Goal: Task Accomplishment & Management: Manage account settings

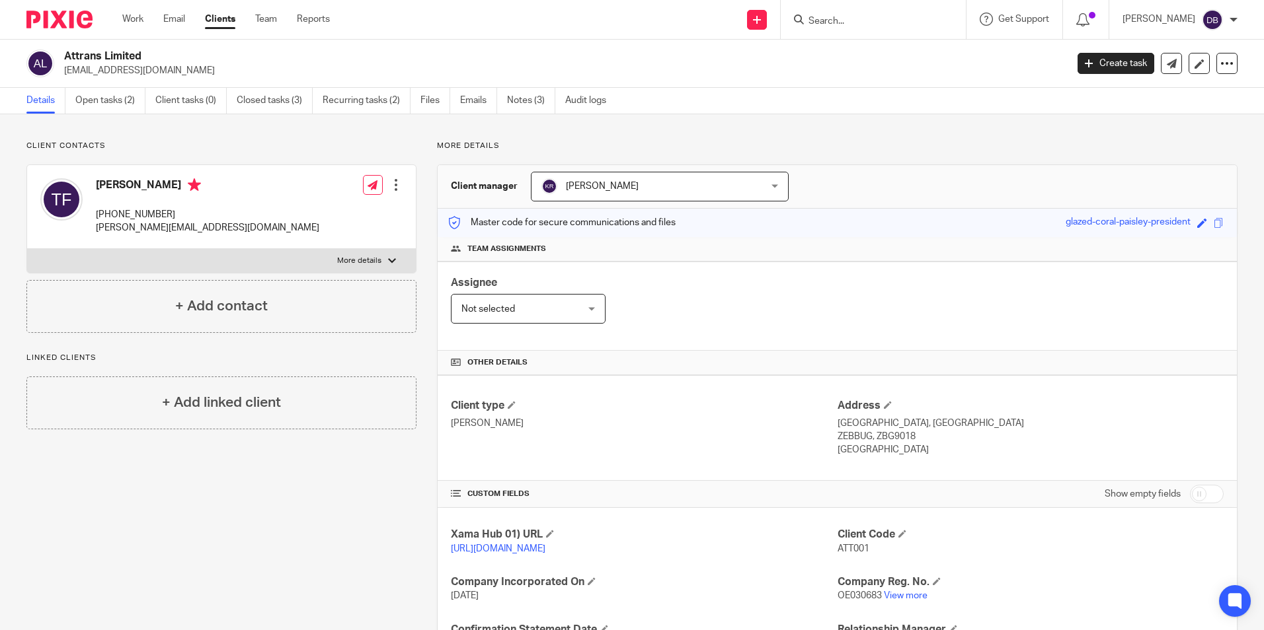
click at [845, 16] on input "Search" at bounding box center [866, 22] width 119 height 12
click at [130, 20] on link "Work" at bounding box center [132, 19] width 21 height 13
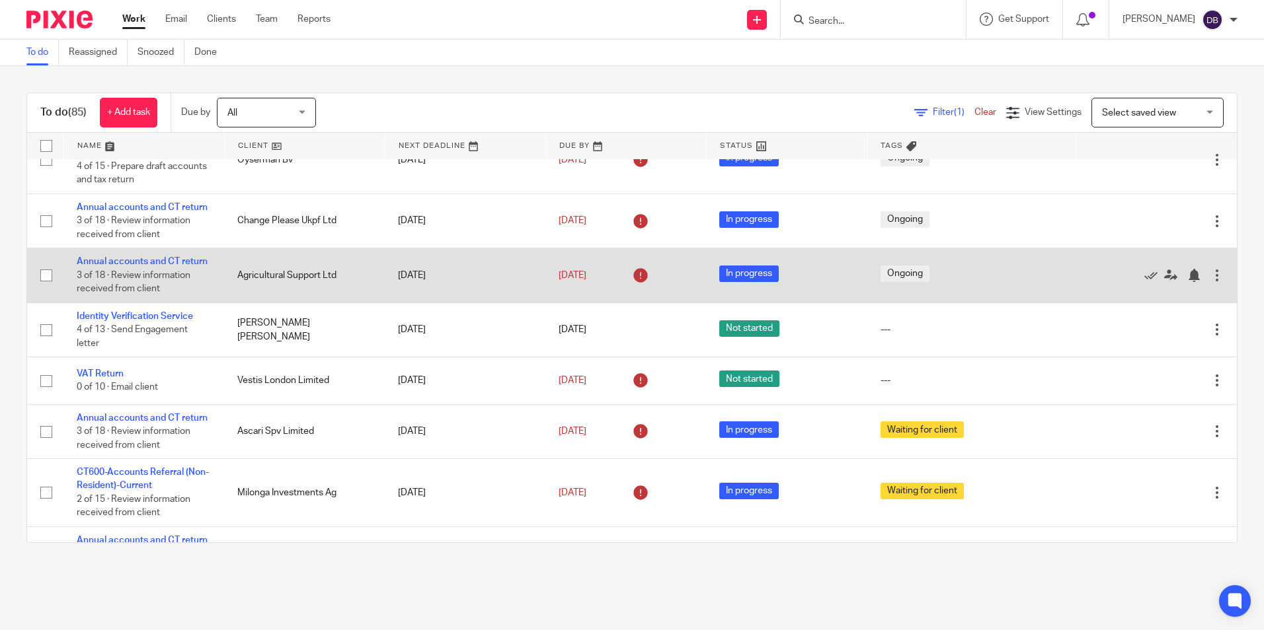
scroll to position [595, 0]
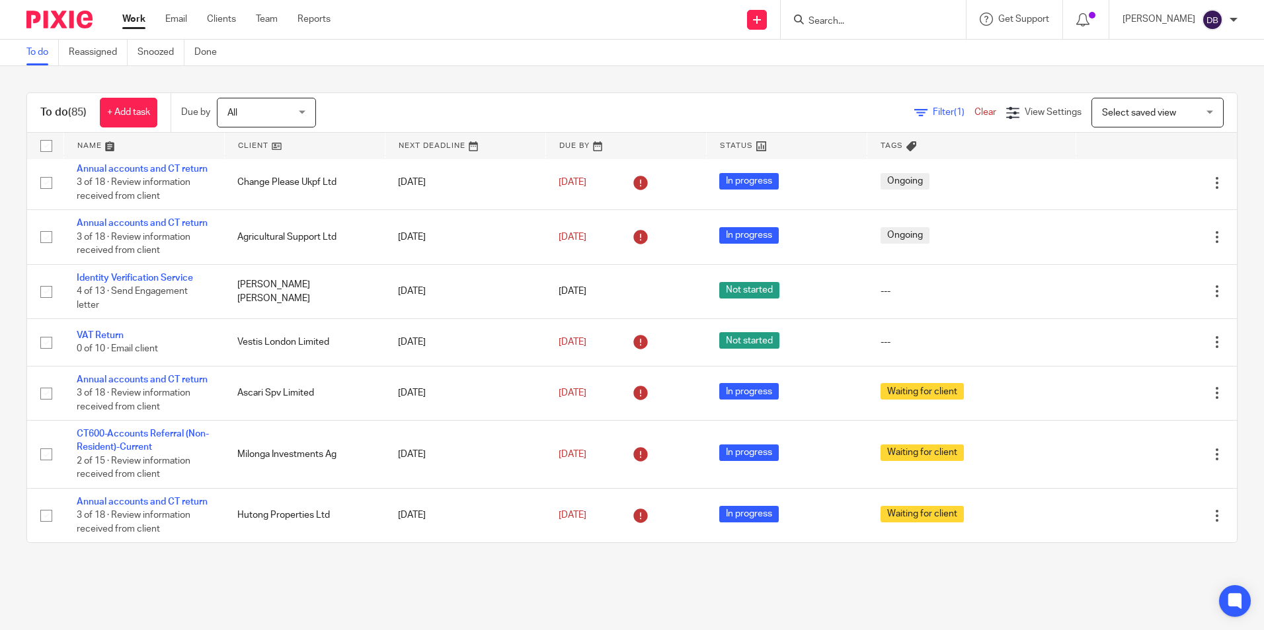
click at [842, 23] on input "Search" at bounding box center [866, 22] width 119 height 12
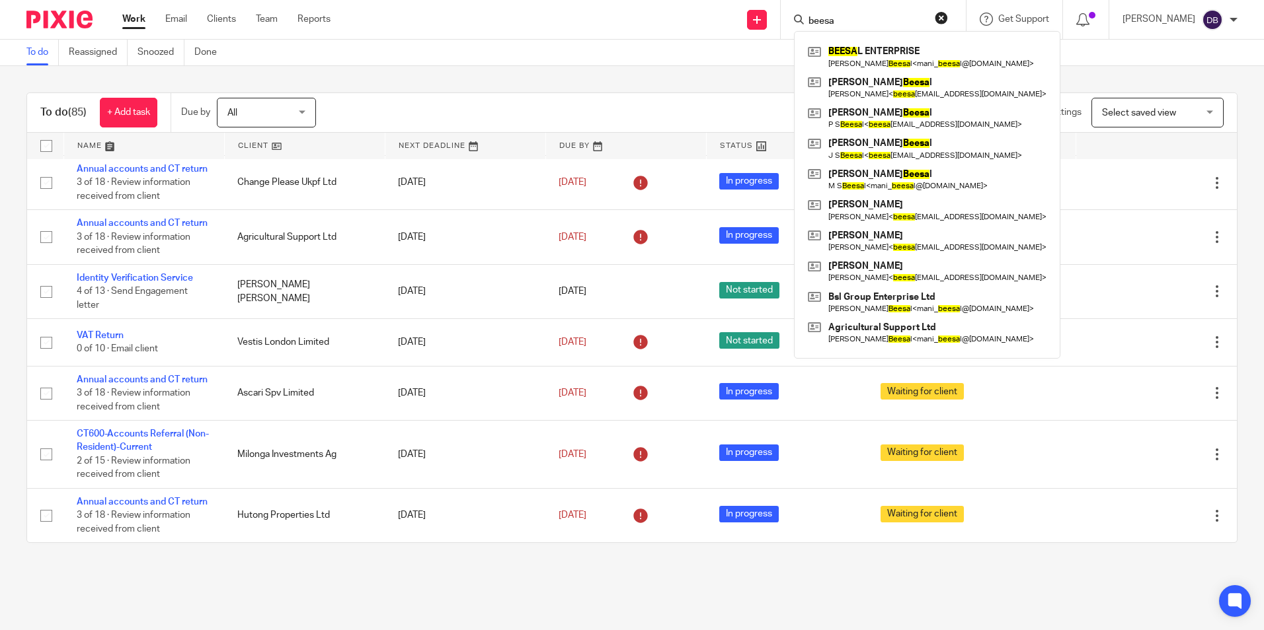
type input "beesa"
click at [870, 61] on link at bounding box center [926, 57] width 245 height 30
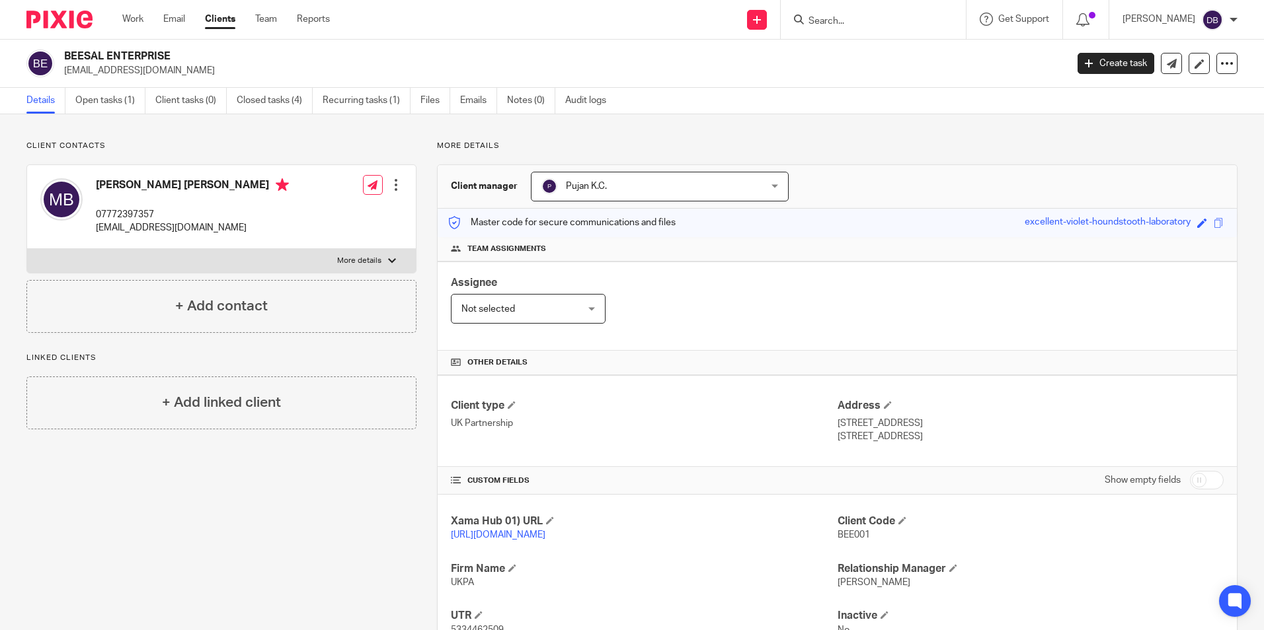
click at [858, 25] on input "Search" at bounding box center [866, 22] width 119 height 12
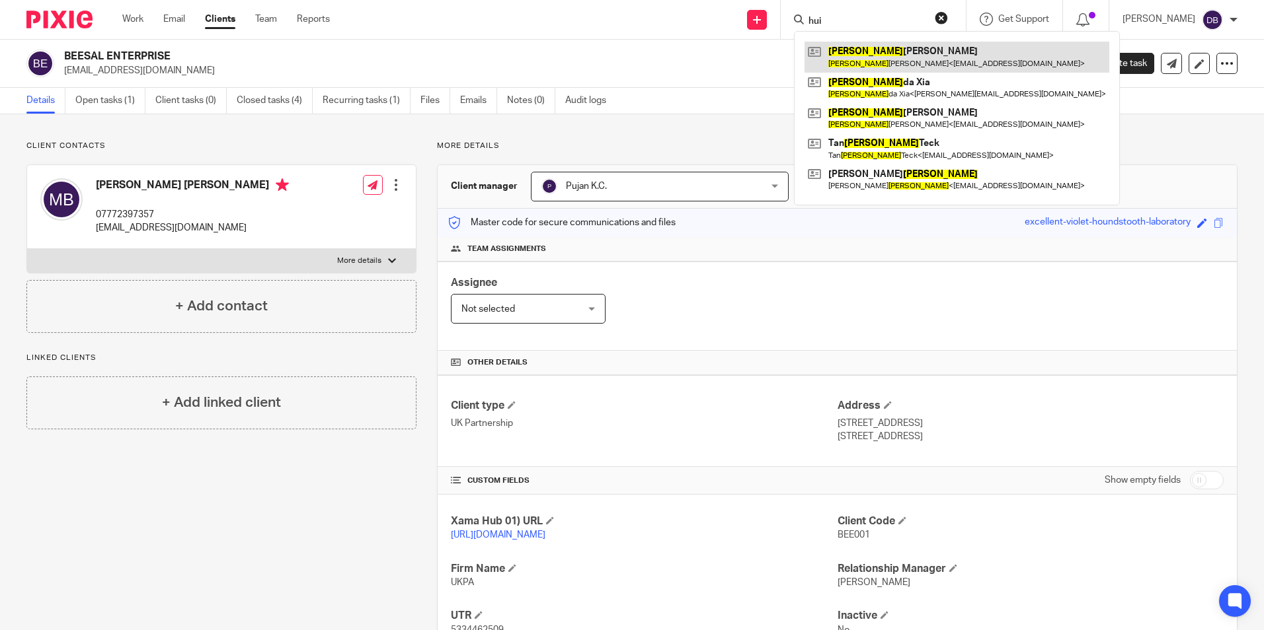
type input "hui"
click at [871, 56] on link at bounding box center [956, 57] width 305 height 30
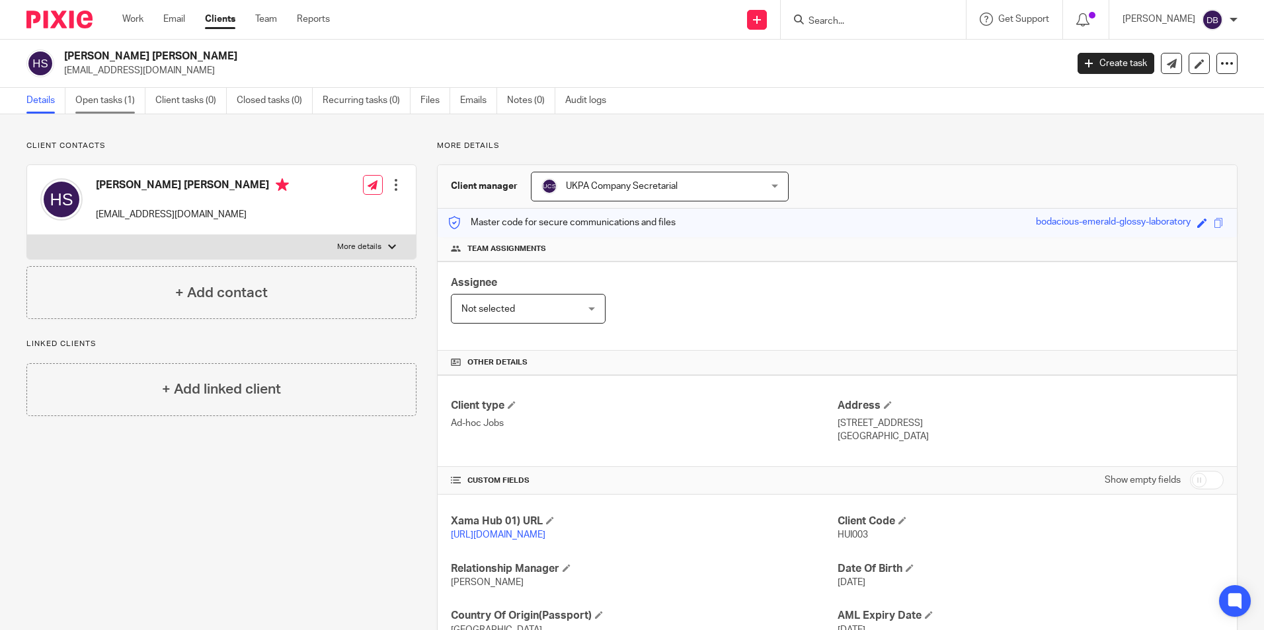
drag, startPoint x: 96, startPoint y: 98, endPoint x: 104, endPoint y: 104, distance: 9.5
click at [96, 98] on link "Open tasks (1)" at bounding box center [110, 101] width 70 height 26
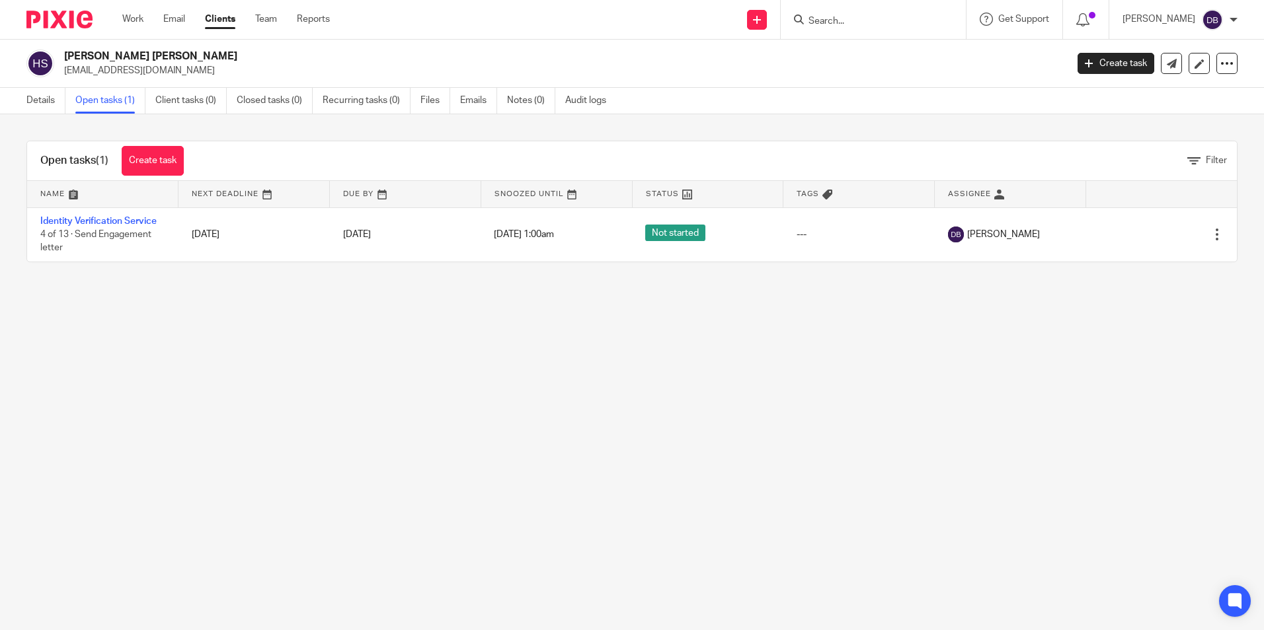
click at [88, 219] on link "Identity Verification Service" at bounding box center [98, 221] width 116 height 9
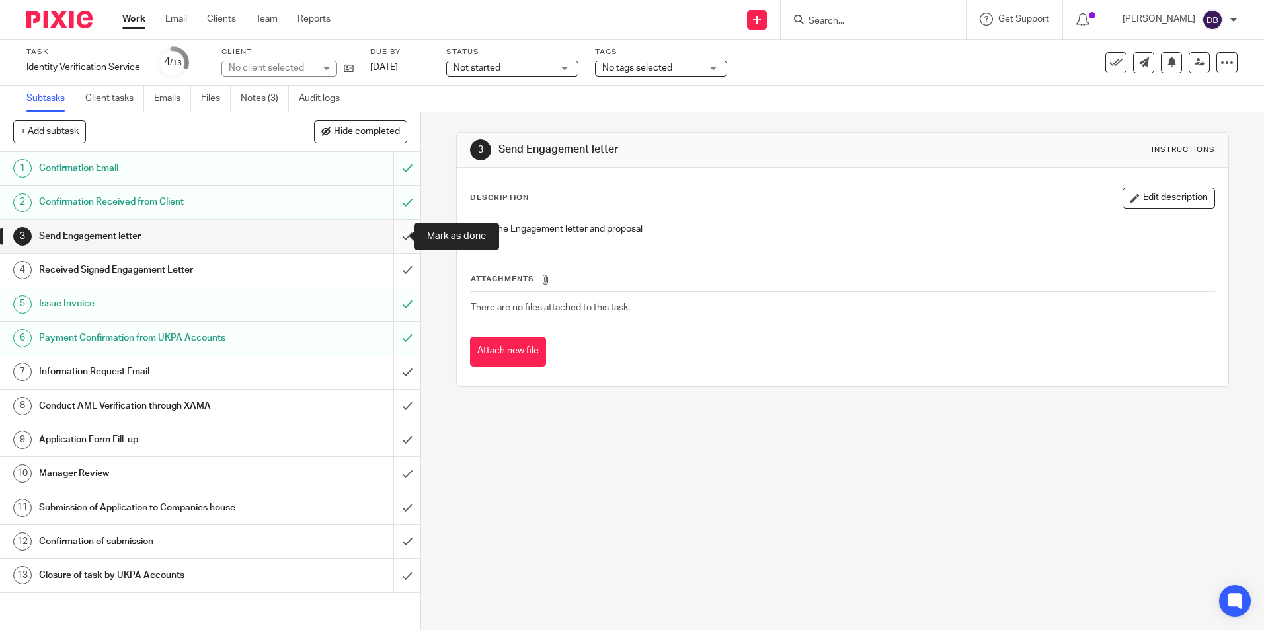
click at [391, 233] on input "submit" at bounding box center [210, 236] width 420 height 33
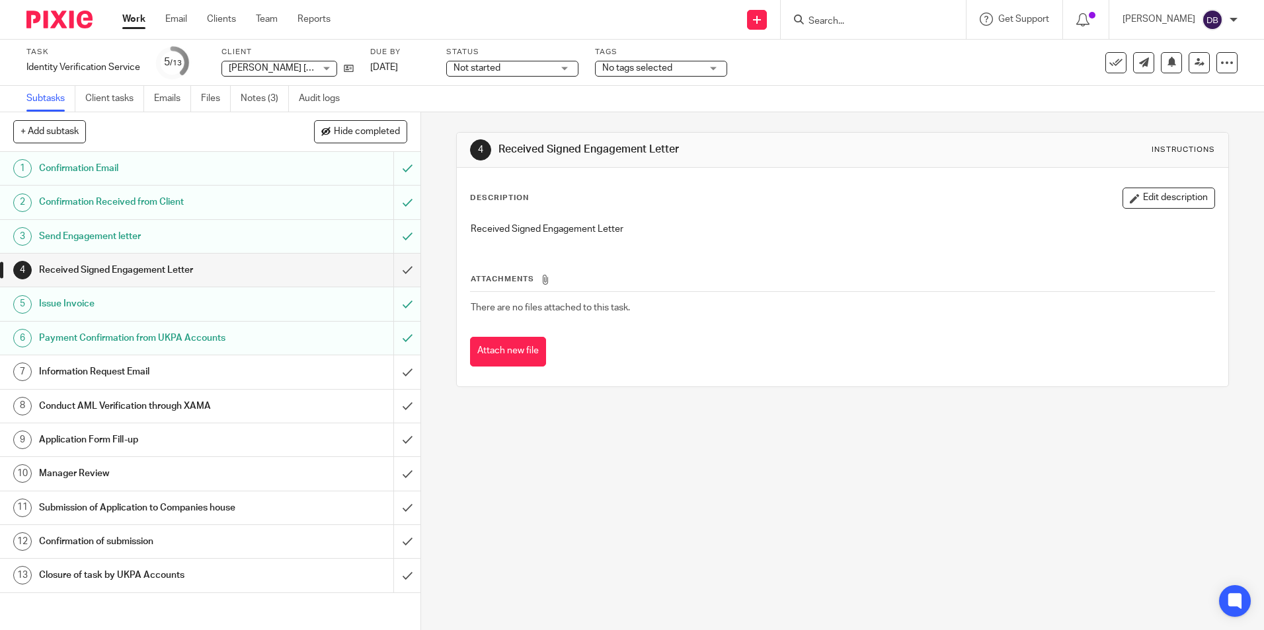
click at [925, 18] on input "Search" at bounding box center [866, 22] width 119 height 12
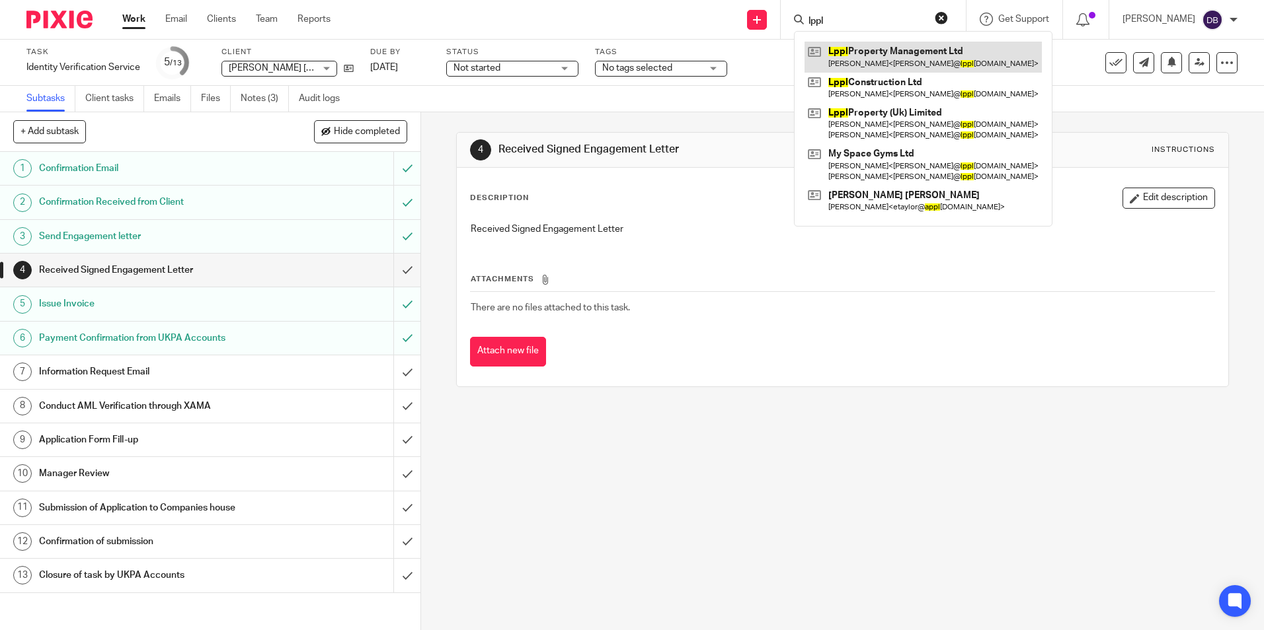
type input "lppl"
click at [966, 56] on link at bounding box center [922, 57] width 237 height 30
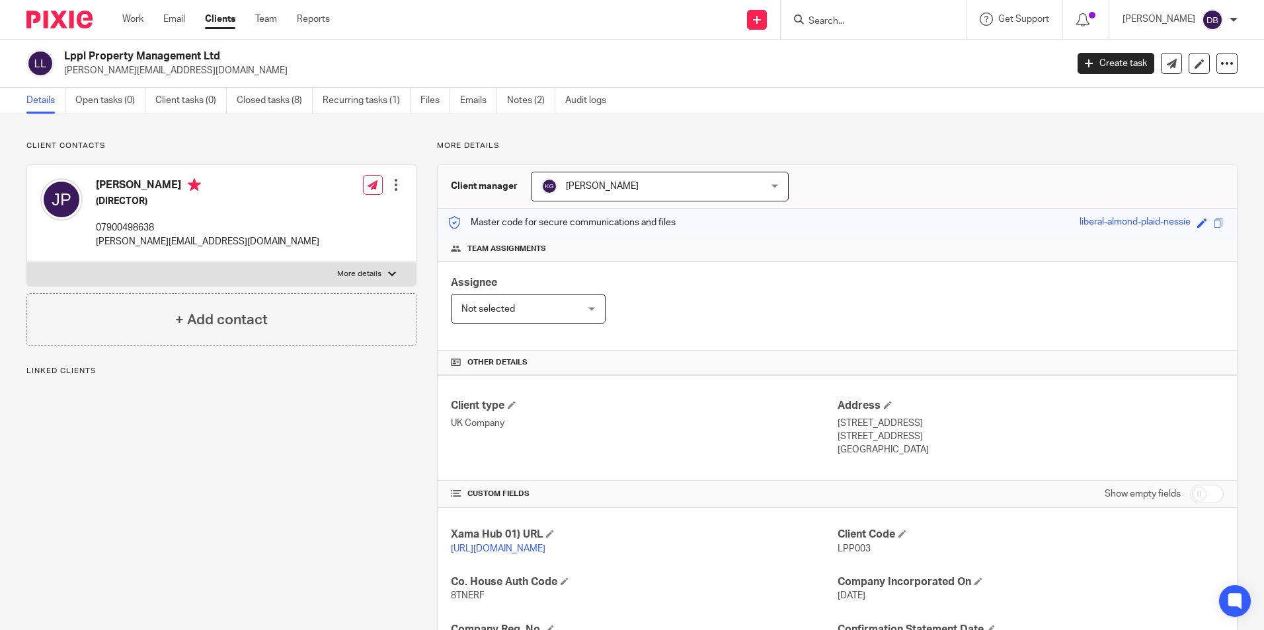
click at [913, 19] on input "Search" at bounding box center [866, 22] width 119 height 12
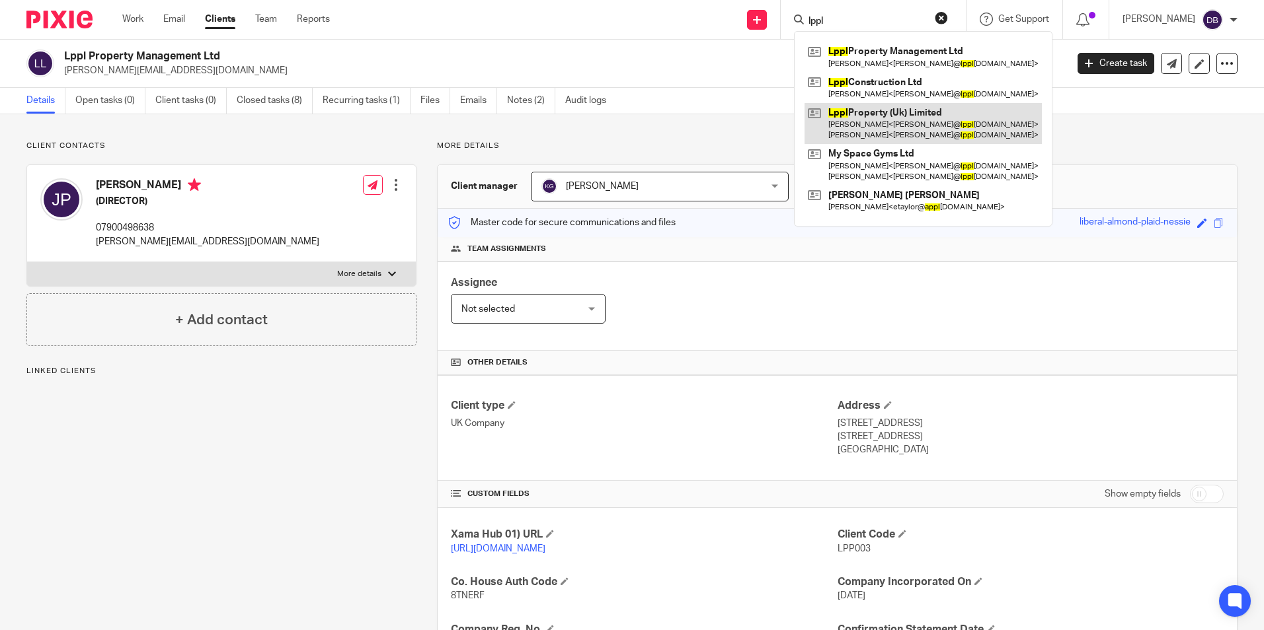
type input "lppl"
click at [888, 118] on link at bounding box center [922, 123] width 237 height 41
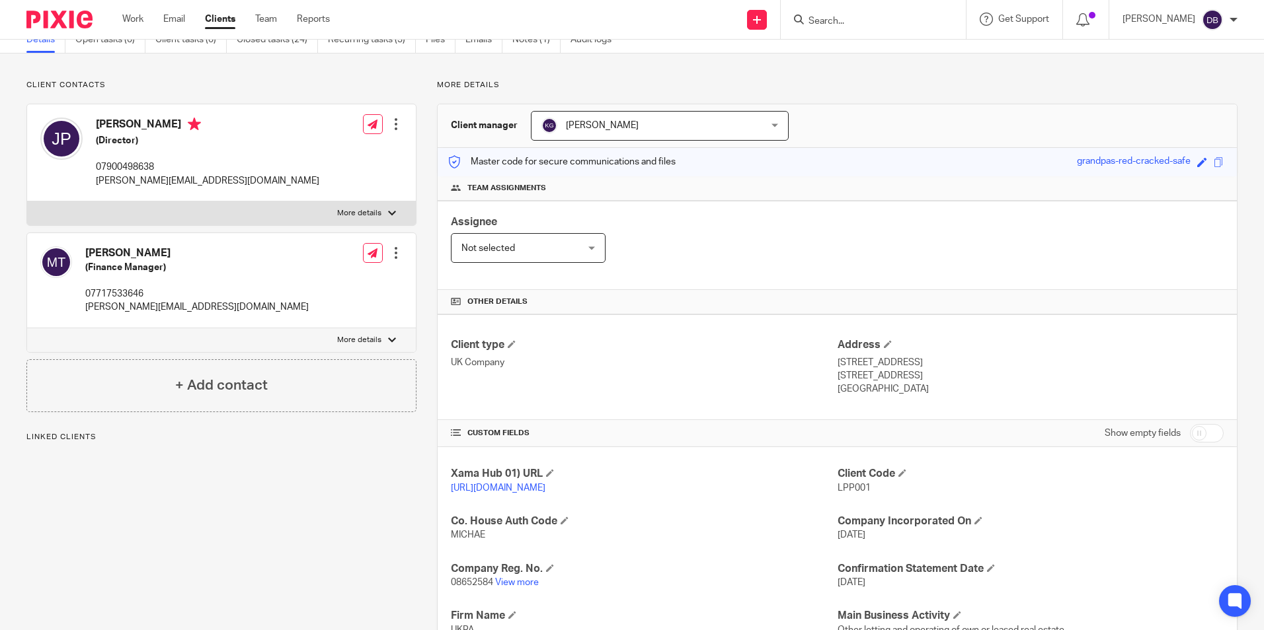
scroll to position [198, 0]
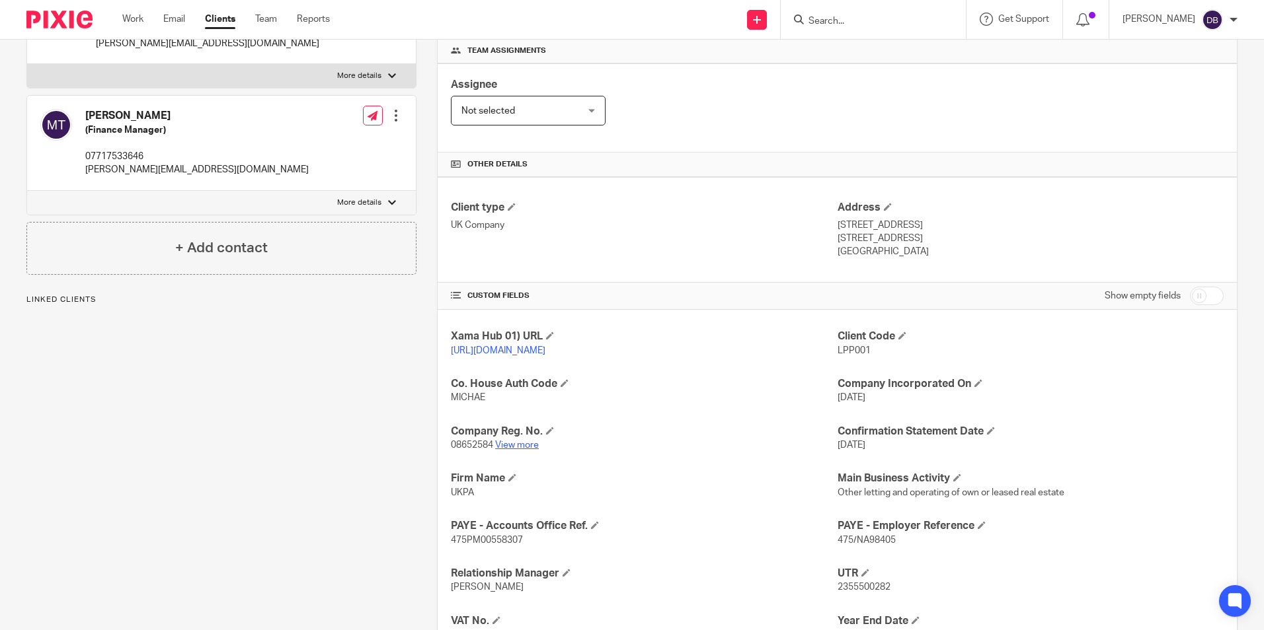
click at [518, 450] on link "View more" at bounding box center [517, 445] width 44 height 9
click at [825, 19] on input "Search" at bounding box center [866, 22] width 119 height 12
paste input "michael@lpplproperty.com"
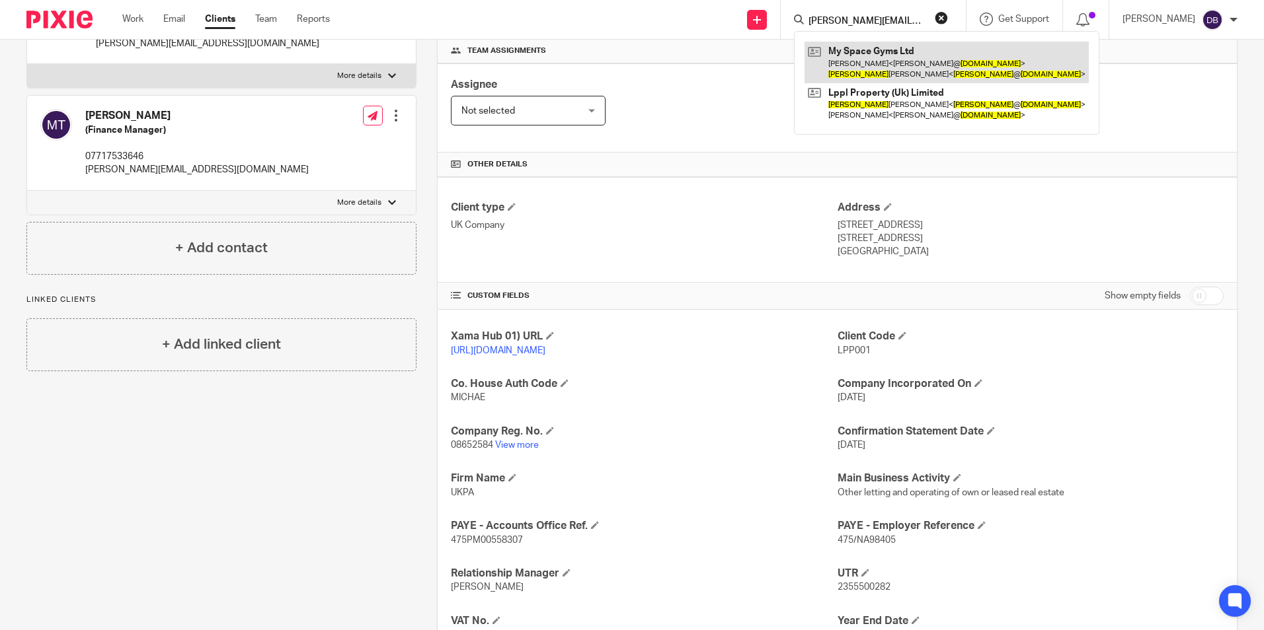
type input "michael@lpplproperty.com"
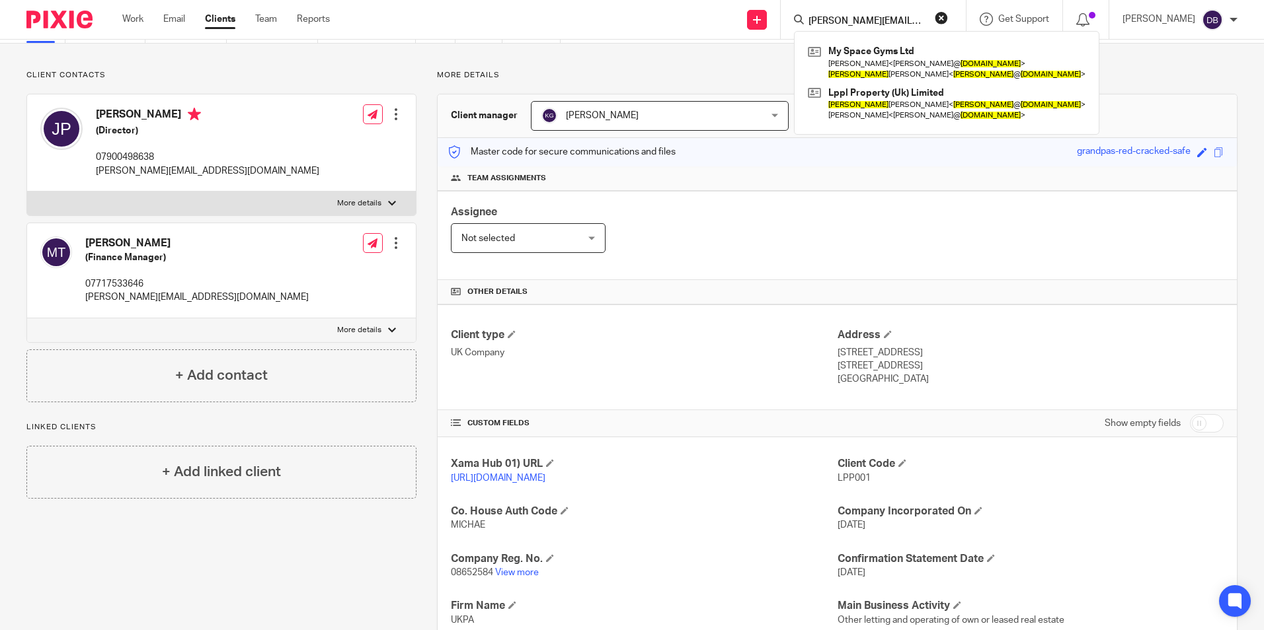
scroll to position [0, 0]
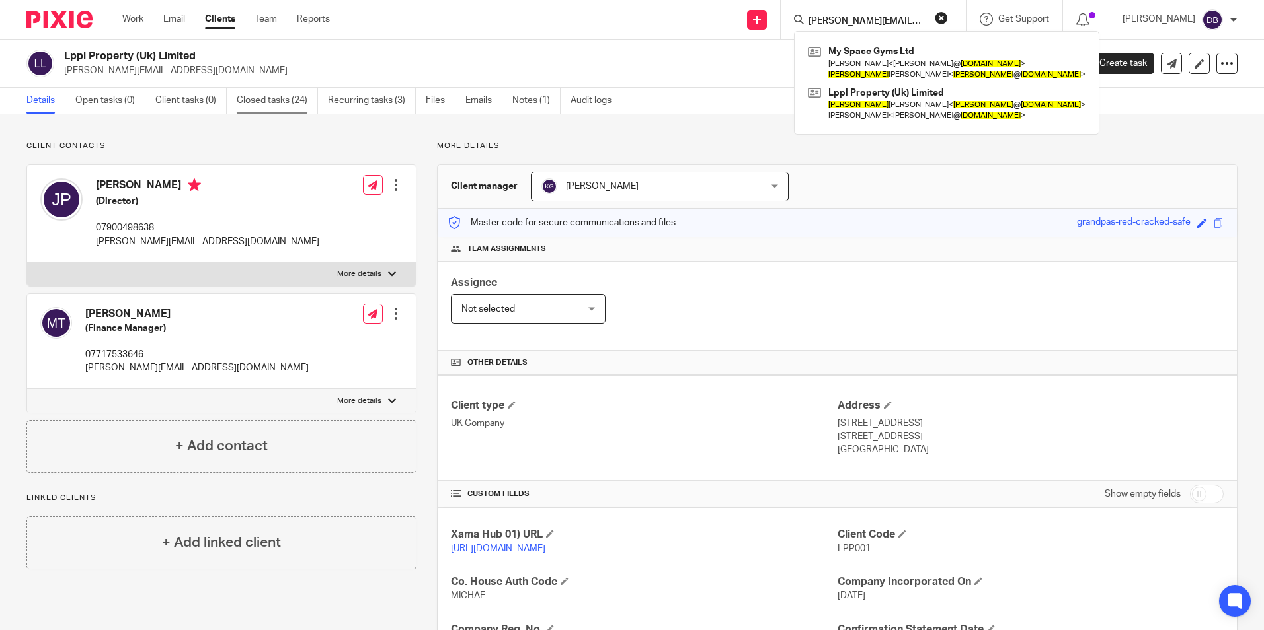
click at [291, 98] on link "Closed tasks (24)" at bounding box center [277, 101] width 81 height 26
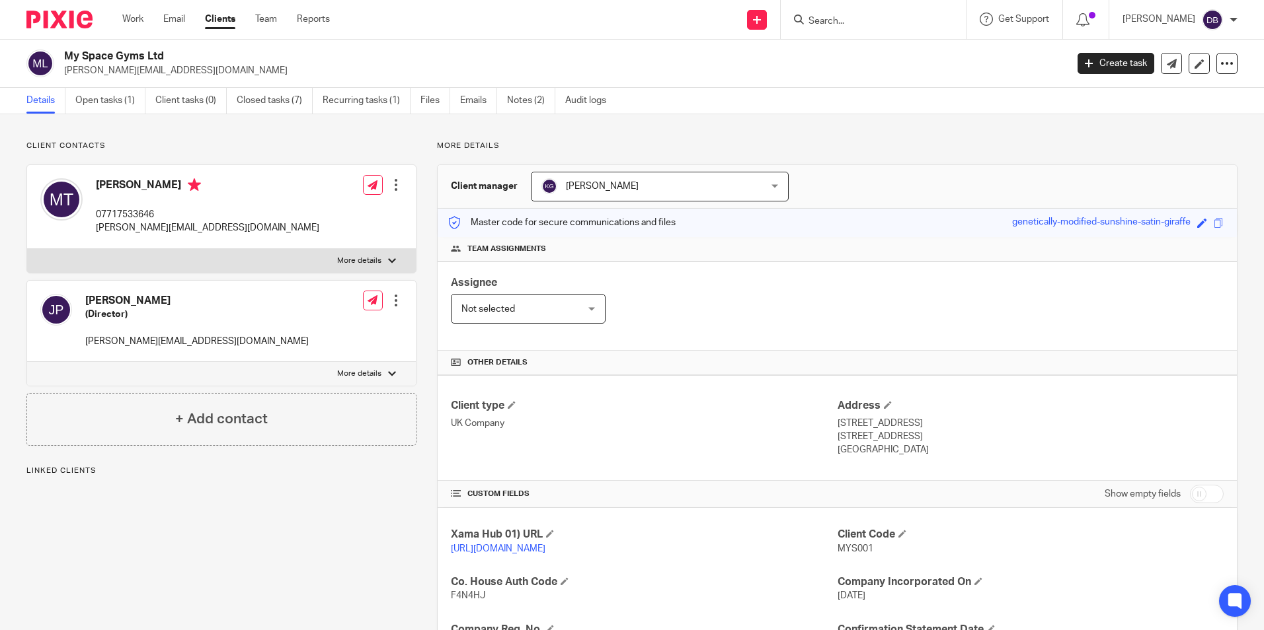
scroll to position [132, 0]
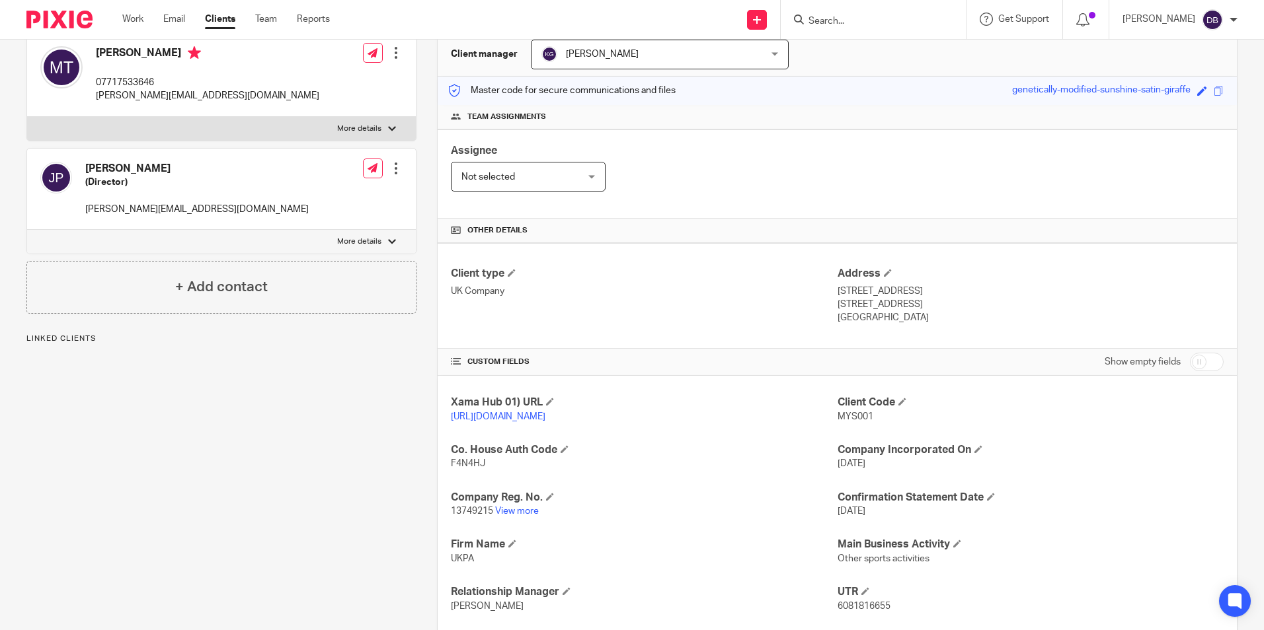
click at [509, 518] on p "13749215 View more" at bounding box center [644, 511] width 386 height 13
click at [510, 516] on link "View more" at bounding box center [517, 511] width 44 height 9
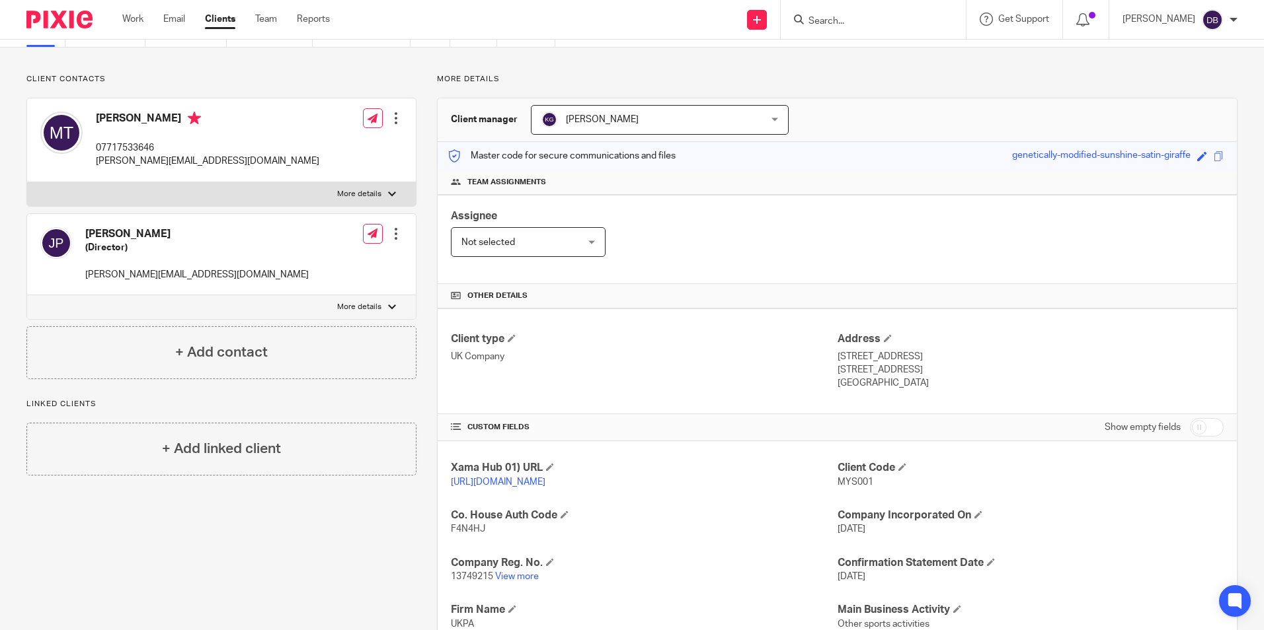
scroll to position [0, 0]
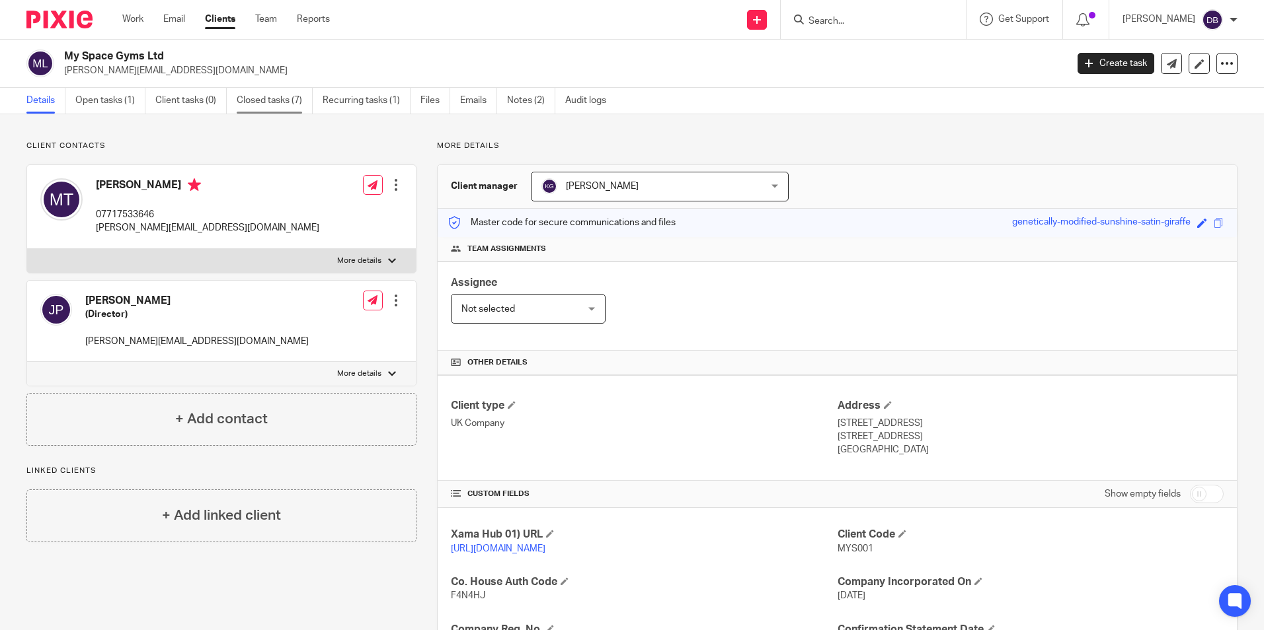
click at [257, 100] on link "Closed tasks (7)" at bounding box center [275, 101] width 76 height 26
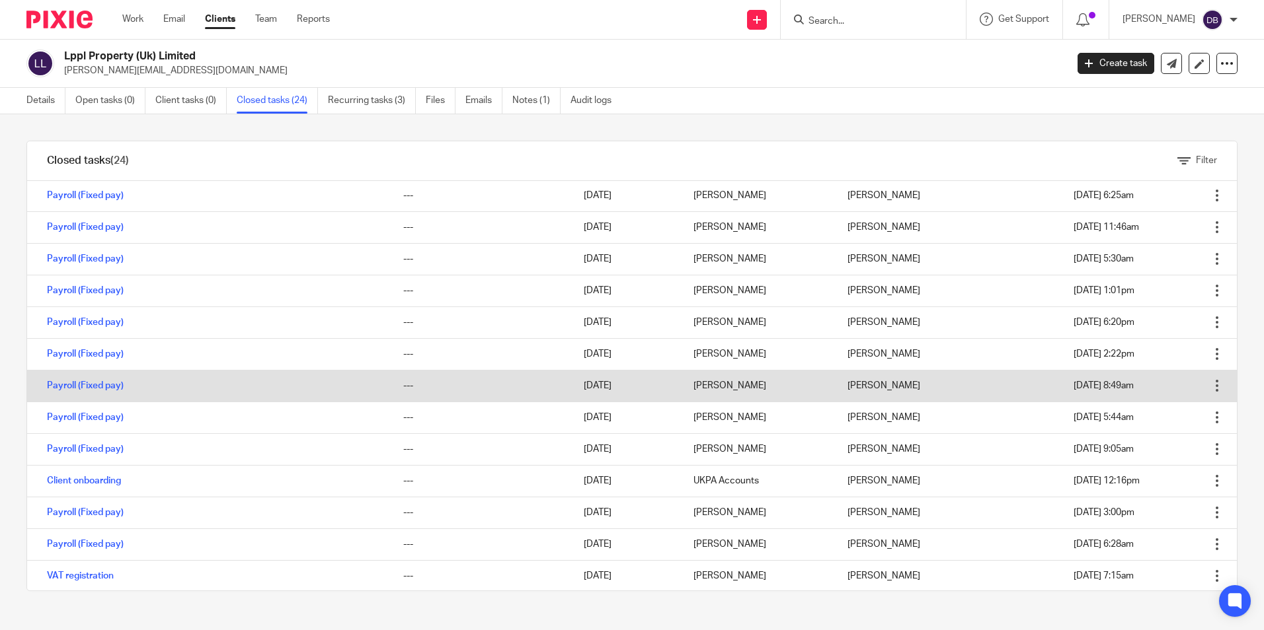
scroll to position [380, 0]
